Goal: Find specific page/section: Find specific page/section

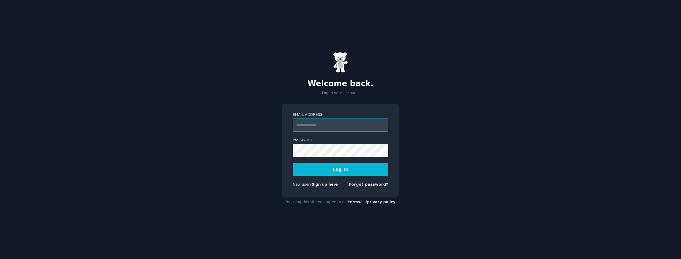
click at [333, 126] on input "Email Address" at bounding box center [341, 124] width 96 height 13
type input "**********"
click at [307, 169] on button "Log In" at bounding box center [341, 169] width 96 height 12
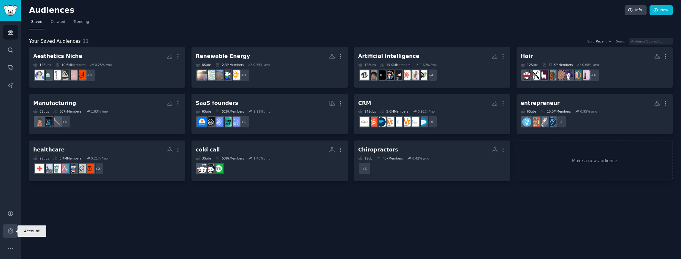
click at [11, 231] on icon "Sidebar" at bounding box center [10, 231] width 6 height 6
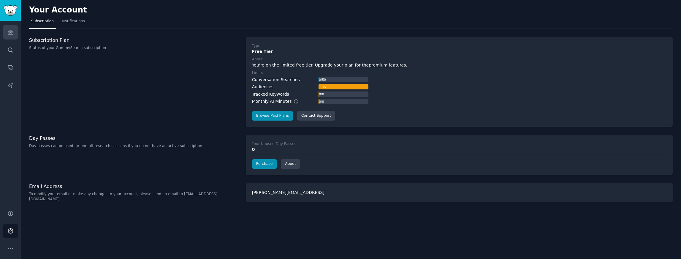
drag, startPoint x: 226, startPoint y: 147, endPoint x: 12, endPoint y: 34, distance: 242.5
click at [12, 34] on icon "Sidebar" at bounding box center [10, 32] width 5 height 4
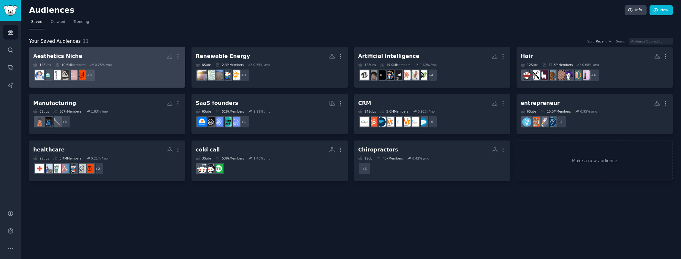
click at [124, 58] on h2 "Aesthetics Niche More" at bounding box center [107, 56] width 148 height 10
